Goal: Task Accomplishment & Management: Manage account settings

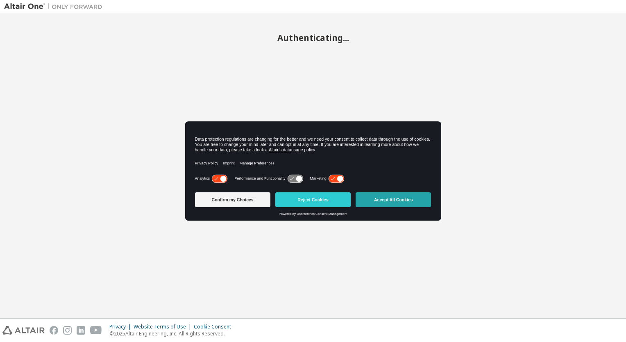
click at [391, 203] on button "Accept All Cookies" at bounding box center [393, 199] width 75 height 15
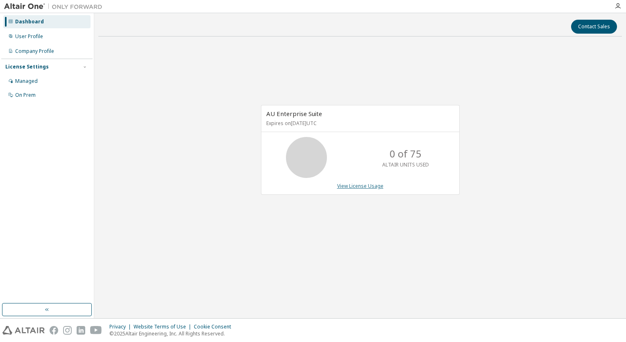
click at [372, 186] on link "View License Usage" at bounding box center [360, 185] width 46 height 7
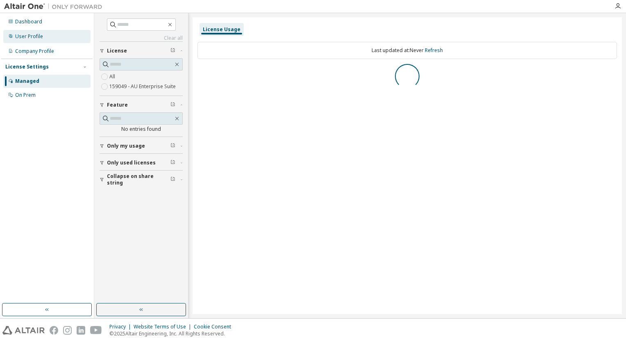
click at [47, 42] on div "User Profile" at bounding box center [46, 36] width 87 height 13
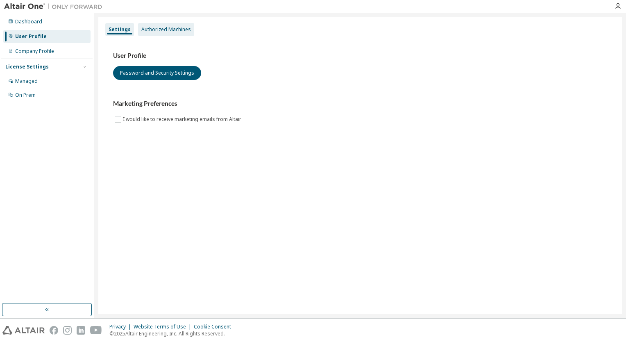
click at [162, 25] on div "Authorized Machines" at bounding box center [166, 29] width 56 height 13
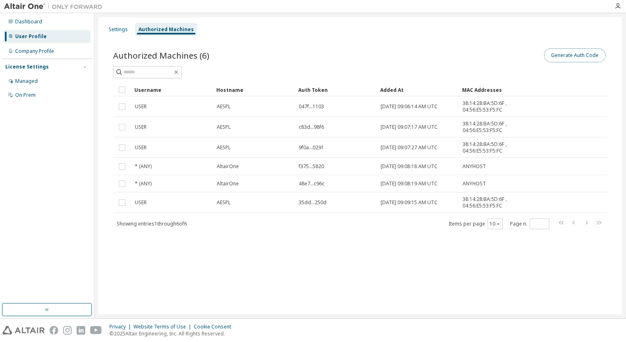
click at [562, 59] on button "Generate Auth Code" at bounding box center [574, 55] width 61 height 14
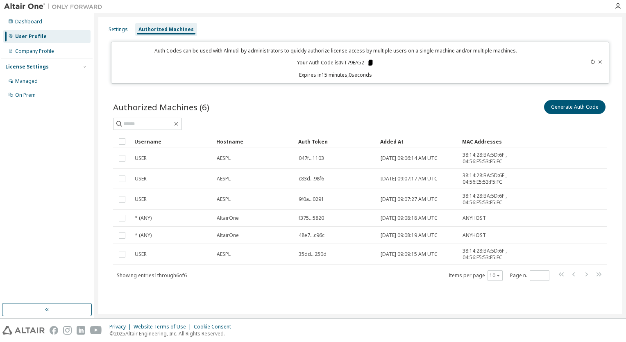
click at [370, 62] on icon at bounding box center [370, 63] width 5 height 6
